Goal: Information Seeking & Learning: Get advice/opinions

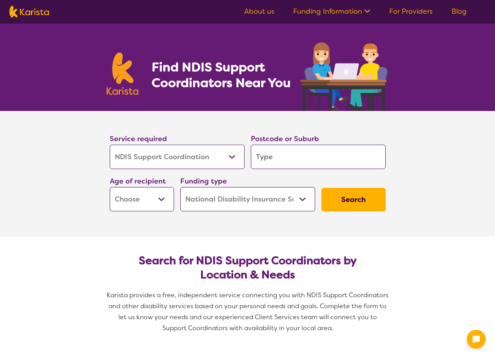
select select "NDIS Support Coordination"
select select "NDIS"
select select "NDIS Support Coordination"
select select "NDIS"
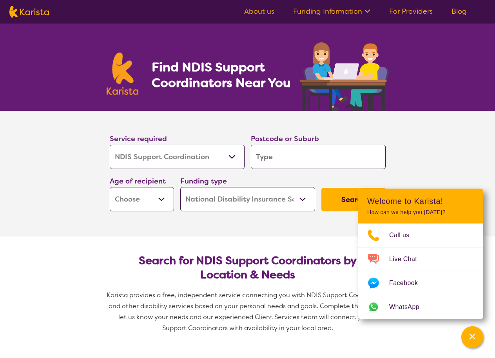
click at [233, 156] on select "Allied Health Assistant Assessment ([MEDICAL_DATA] or [MEDICAL_DATA]) Behaviour…" at bounding box center [177, 157] width 135 height 24
click at [110, 145] on select "Allied Health Assistant Assessment ([MEDICAL_DATA] or [MEDICAL_DATA]) Behaviour…" at bounding box center [177, 157] width 135 height 24
click at [280, 159] on input "search" at bounding box center [318, 157] width 135 height 24
type input "6"
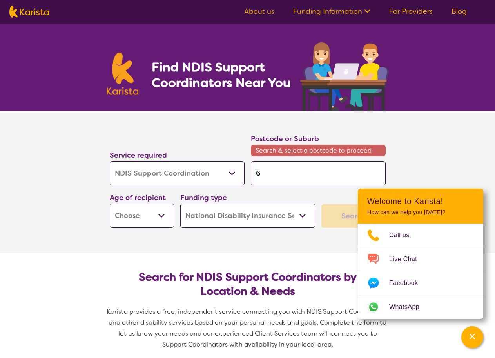
type input "60"
type input "606"
type input "6069"
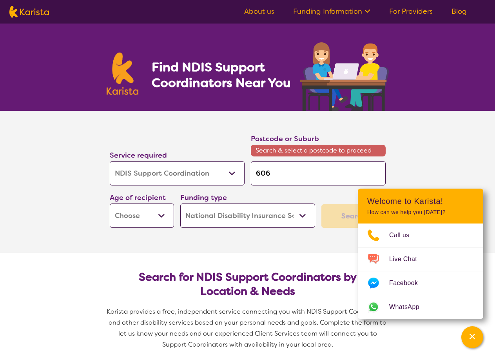
type input "6069"
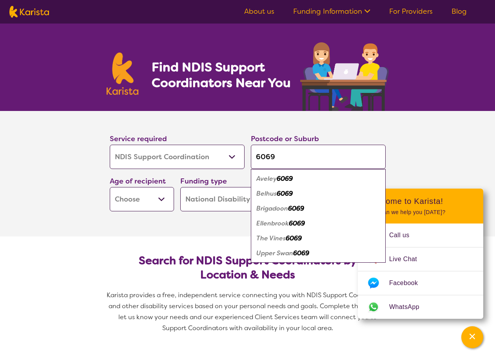
type input "6069"
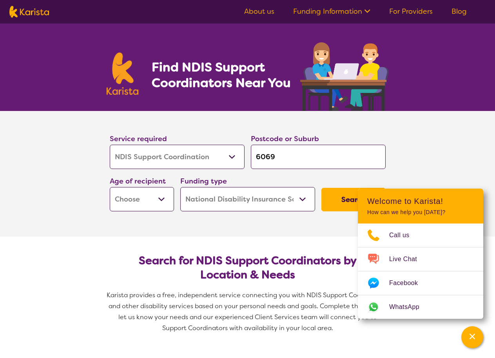
click at [375, 120] on section "Service required Allied Health Assistant Assessment ([MEDICAL_DATA] or [MEDICAL…" at bounding box center [247, 163] width 301 height 104
click at [162, 198] on select "Early Childhood - 0 to 9 Child - 10 to 11 Adolescent - 12 to 17 Adult - 18 to 6…" at bounding box center [142, 199] width 64 height 24
select select "AS"
click at [110, 187] on select "Early Childhood - 0 to 9 Child - 10 to 11 Adolescent - 12 to 17 Adult - 18 to 6…" at bounding box center [142, 199] width 64 height 24
select select "AS"
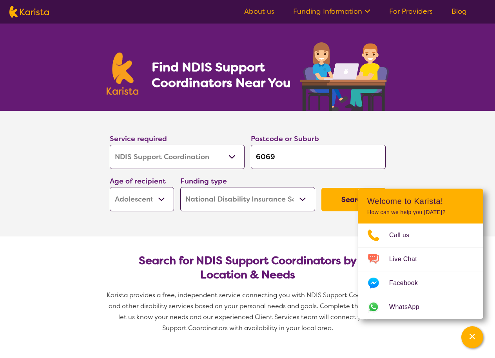
click at [305, 198] on select "Home Care Package (HCP) National Disability Insurance Scheme (NDIS) I don't know" at bounding box center [247, 199] width 135 height 24
click at [180, 187] on select "Home Care Package (HCP) National Disability Insurance Scheme (NDIS) I don't know" at bounding box center [247, 199] width 135 height 24
click at [434, 146] on section "Service required Allied Health Assistant Assessment ([MEDICAL_DATA] or [MEDICAL…" at bounding box center [247, 174] width 495 height 126
click at [350, 200] on button "Search" at bounding box center [354, 200] width 64 height 24
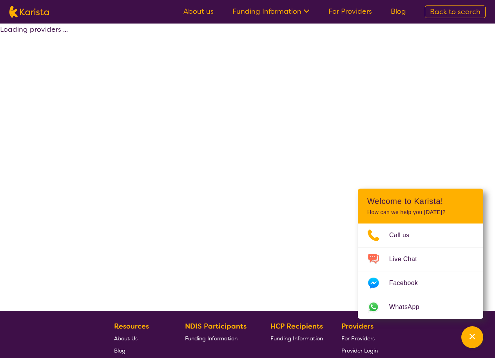
select select "by_score"
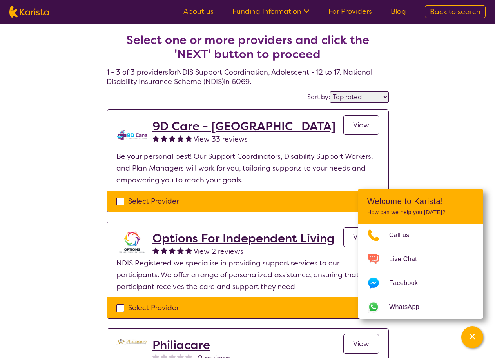
click at [349, 235] on link "View" at bounding box center [362, 237] width 36 height 20
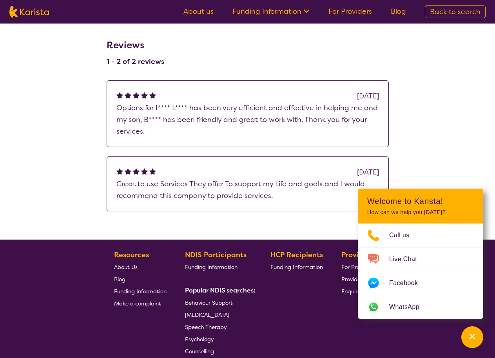
scroll to position [1332, 0]
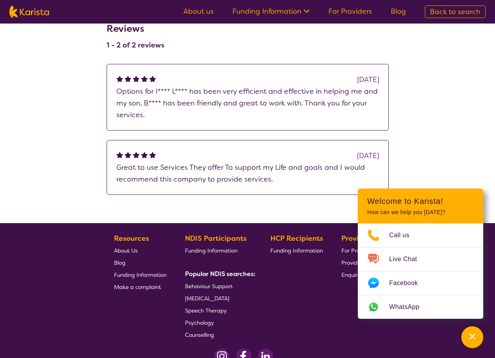
click at [351, 271] on span "Enquire" at bounding box center [351, 274] width 19 height 7
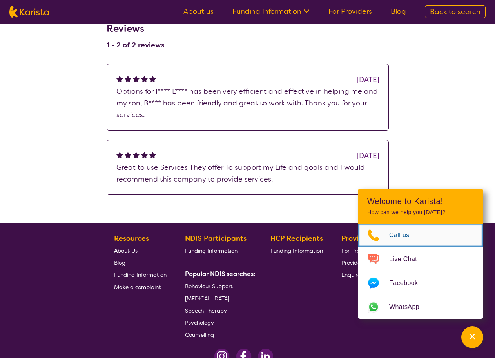
click at [403, 237] on span "Call us" at bounding box center [404, 235] width 30 height 12
select select "by_score"
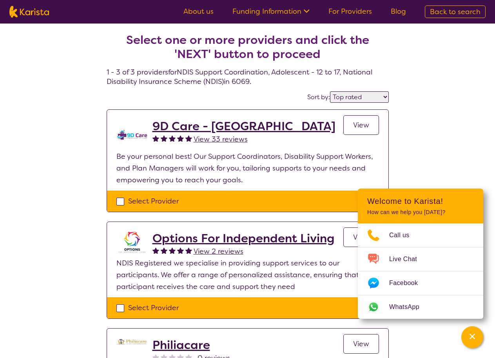
click at [193, 126] on h2 "9D Care - [GEOGRAPHIC_DATA]" at bounding box center [244, 126] width 183 height 14
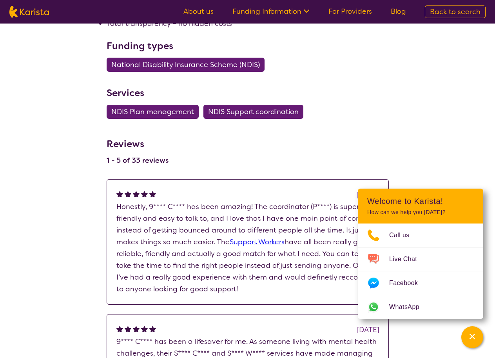
scroll to position [471, 0]
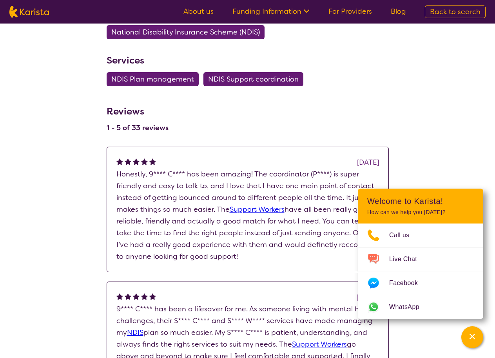
select select "by_score"
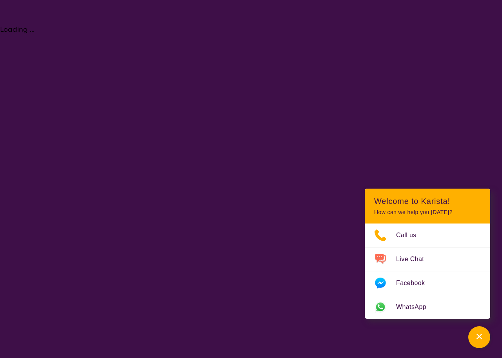
select select "NDIS Support Coordination"
select select "AS"
select select "NDIS"
select select "NDIS Support Coordination"
select select "AS"
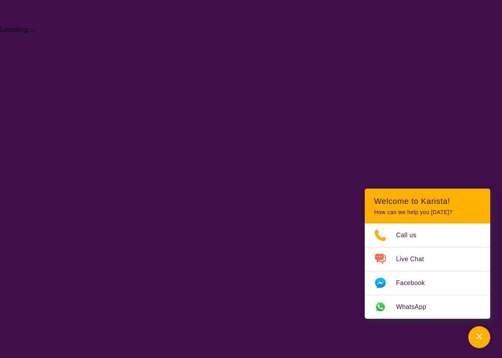
select select "NDIS"
